Goal: Check status: Check status

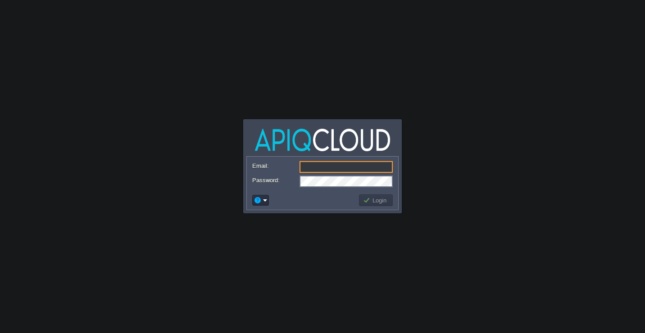
type input "[EMAIL_ADDRESS][DOMAIN_NAME]"
click at [380, 201] on button "Login" at bounding box center [376, 200] width 26 height 8
click at [379, 202] on button "Login" at bounding box center [376, 200] width 26 height 8
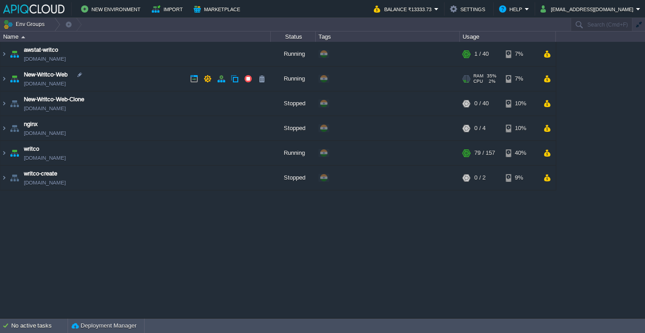
click at [140, 72] on td "New-Writco-Web [DOMAIN_NAME]" at bounding box center [135, 79] width 270 height 25
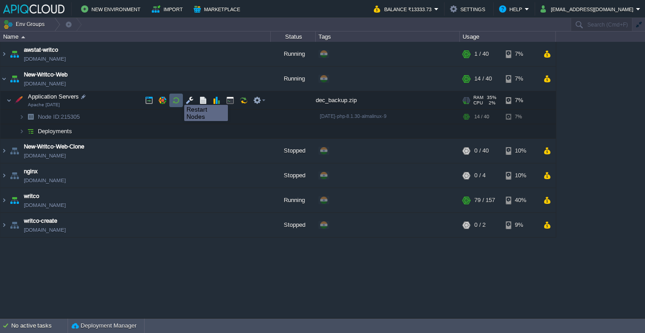
click at [177, 97] on button "button" at bounding box center [176, 100] width 8 height 8
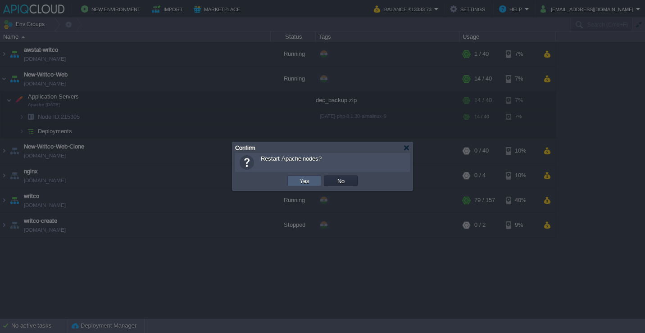
click at [296, 177] on td "Yes" at bounding box center [304, 181] width 34 height 11
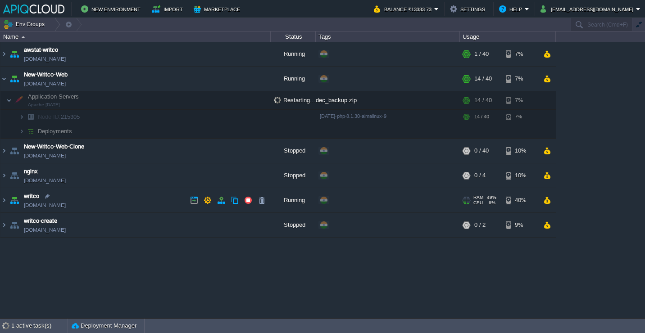
click at [155, 202] on td "writco [DOMAIN_NAME]" at bounding box center [135, 200] width 270 height 25
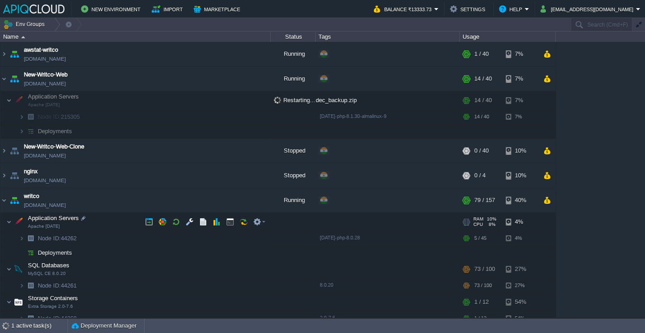
click at [131, 217] on td "Application Servers Apache [DATE]" at bounding box center [135, 222] width 270 height 18
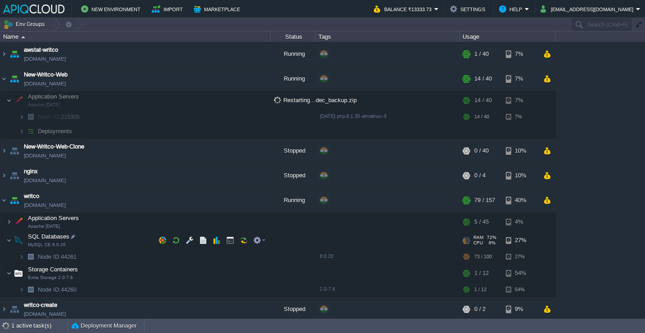
click at [126, 233] on td "SQL Databases MySQL CE 8.0.20" at bounding box center [135, 240] width 270 height 18
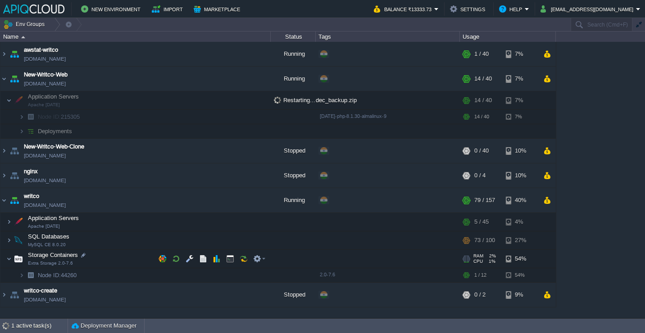
click at [126, 264] on td "Storage Containers Extra Storage 2.0-7.6" at bounding box center [135, 259] width 270 height 18
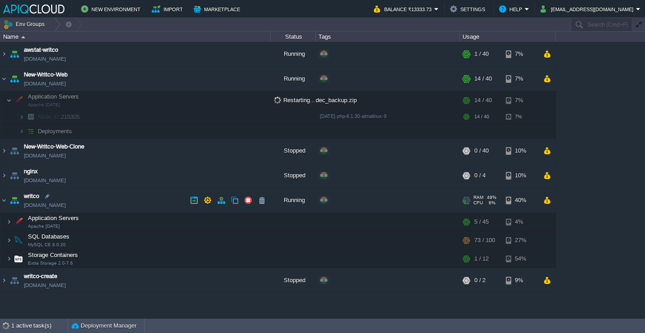
click at [128, 196] on td "writco [DOMAIN_NAME]" at bounding box center [135, 200] width 270 height 25
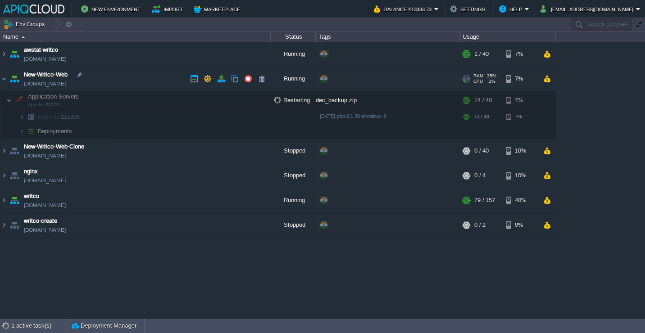
click at [122, 81] on td "New-Writco-Web [DOMAIN_NAME]" at bounding box center [135, 79] width 270 height 25
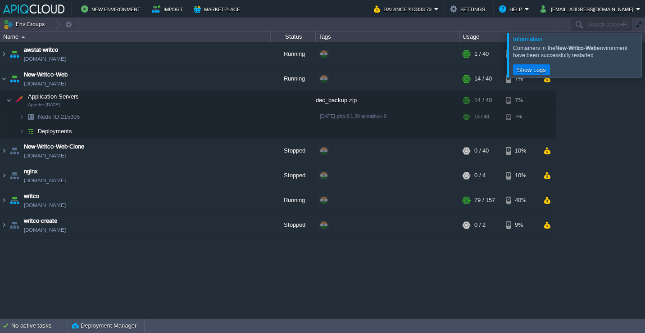
click at [644, 55] on div at bounding box center [655, 55] width 0 height 44
